Goal: Information Seeking & Learning: Stay updated

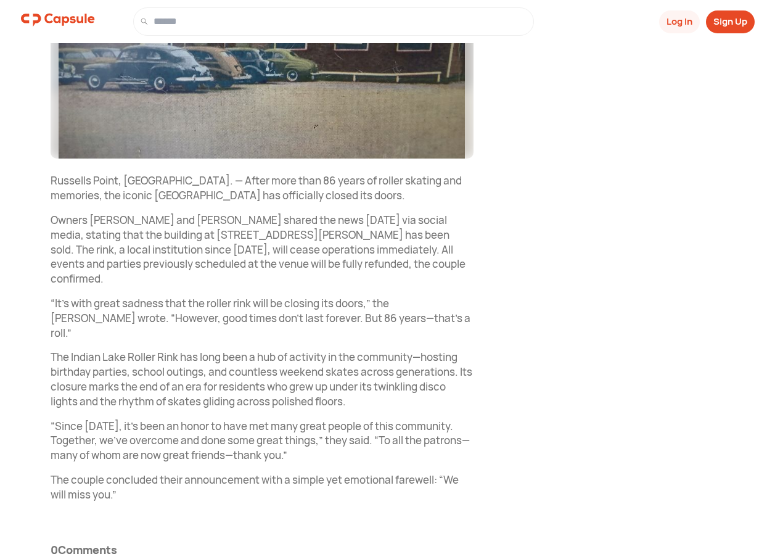
scroll to position [344, 0]
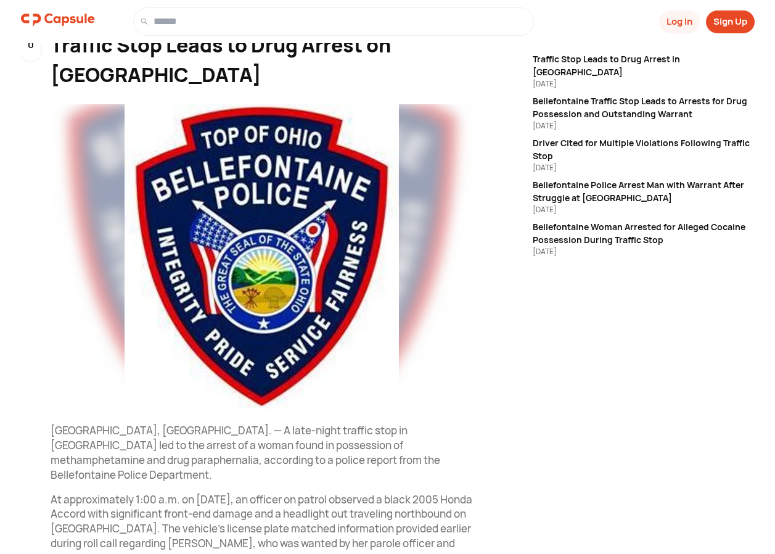
scroll to position [33, 0]
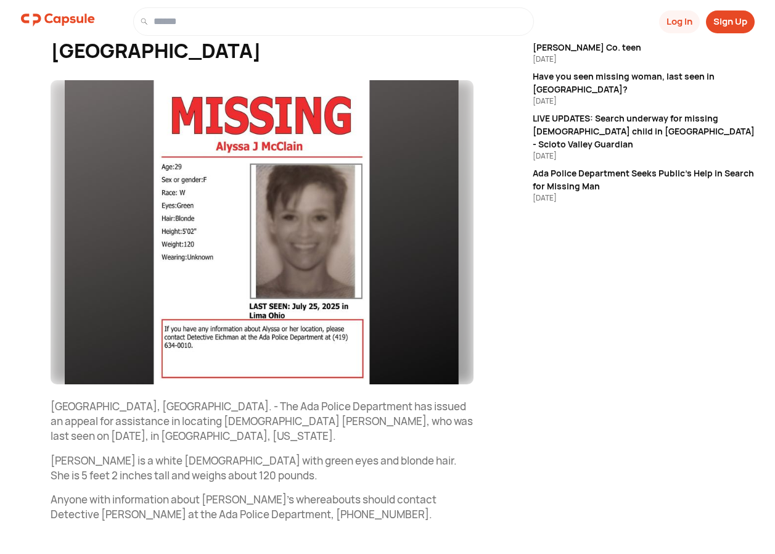
scroll to position [153, 0]
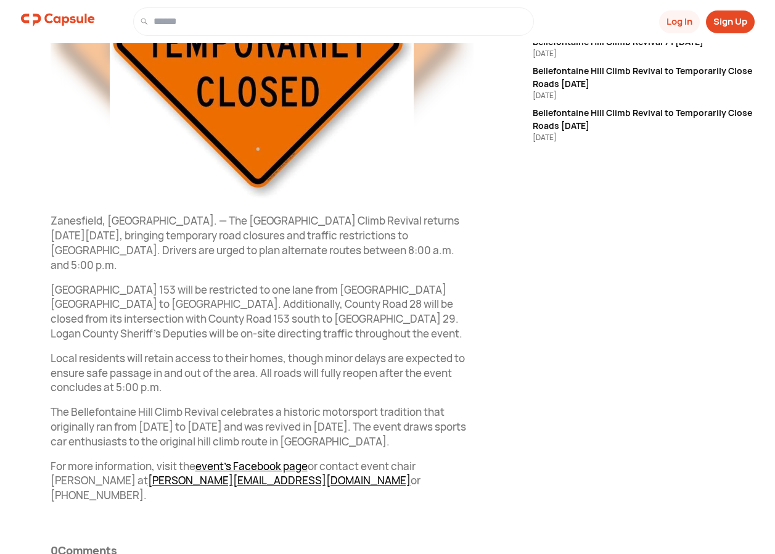
scroll to position [305, 0]
